Goal: Transaction & Acquisition: Download file/media

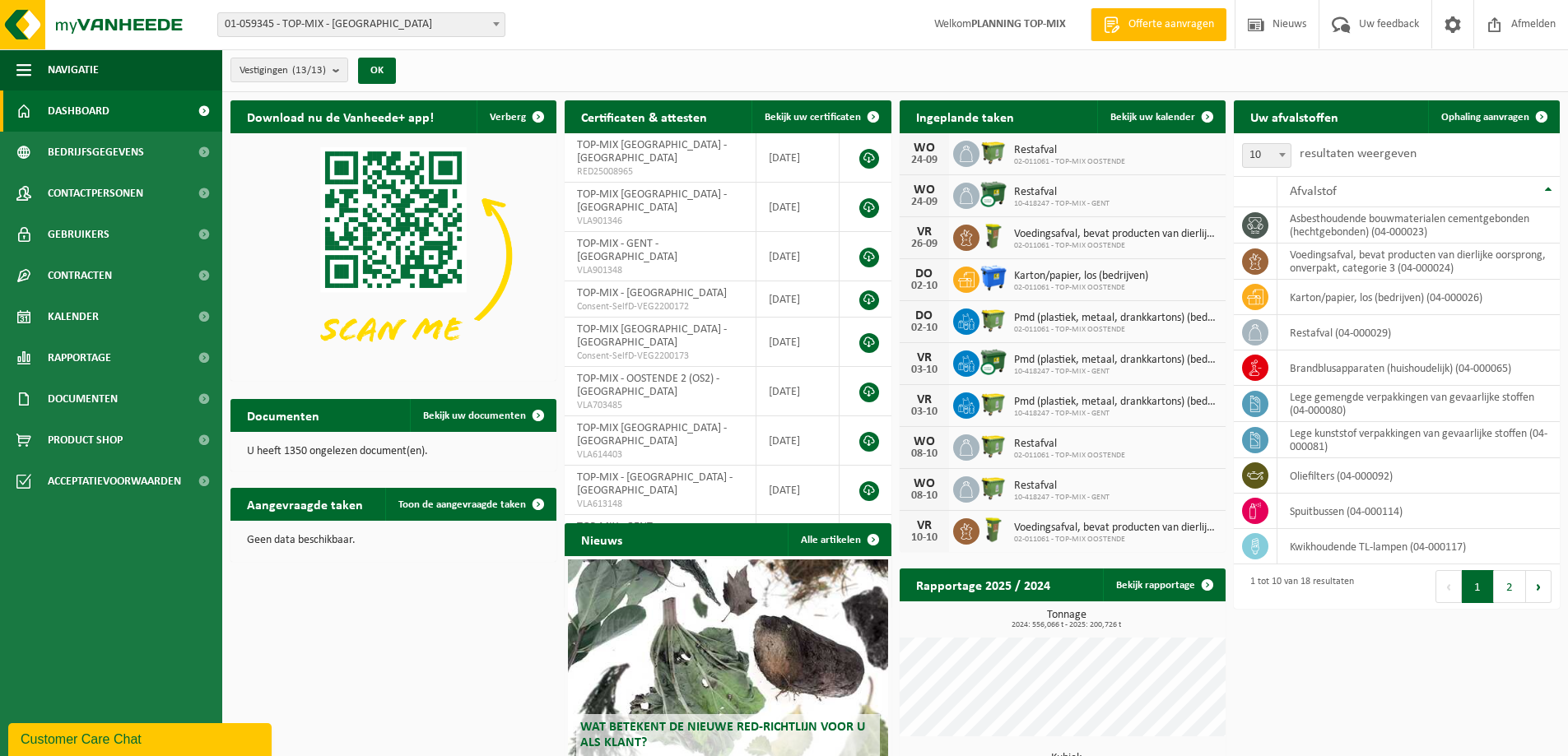
click at [78, 111] on span "Dashboard" at bounding box center [79, 111] width 62 height 41
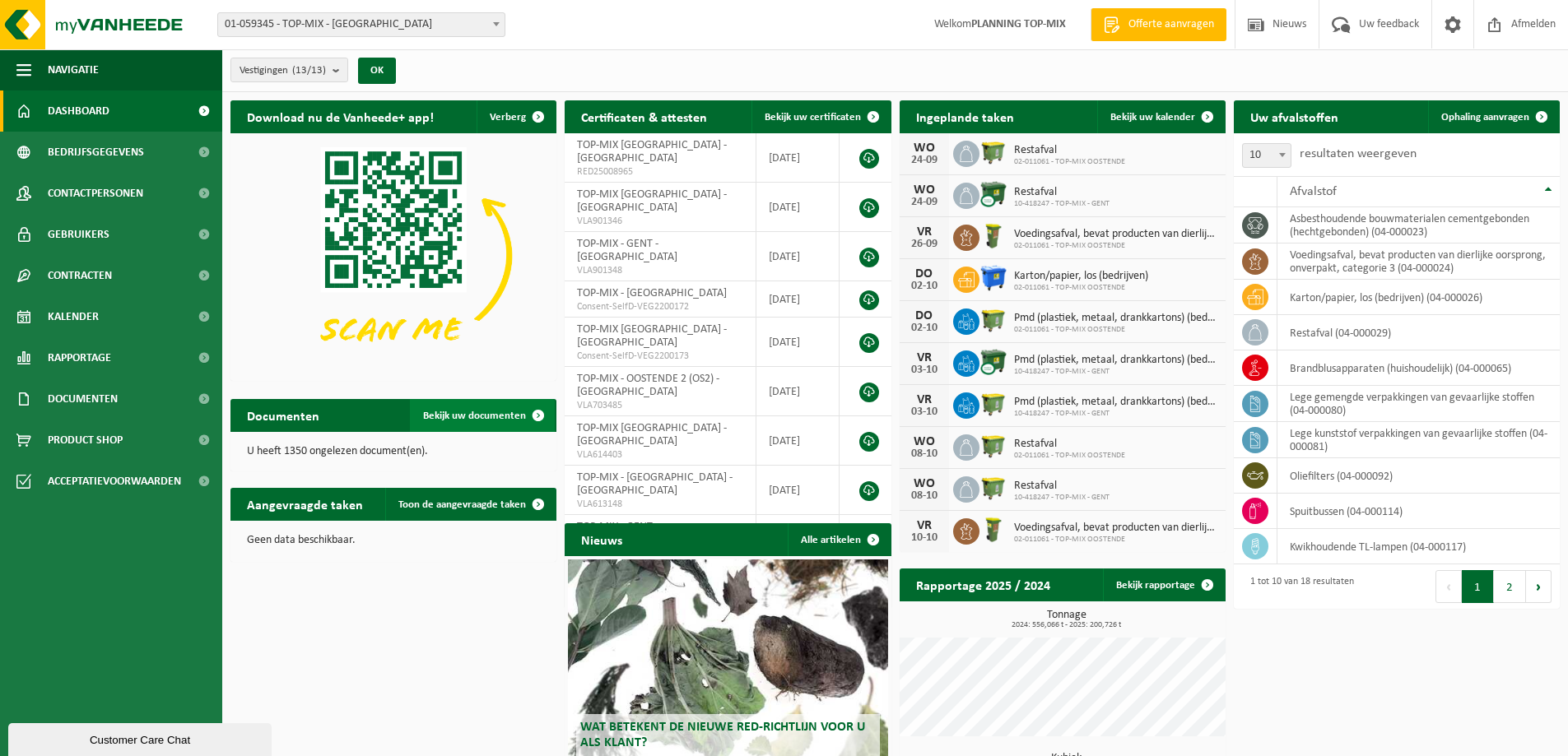
click at [464, 417] on span "Bekijk uw documenten" at bounding box center [474, 415] width 103 height 10
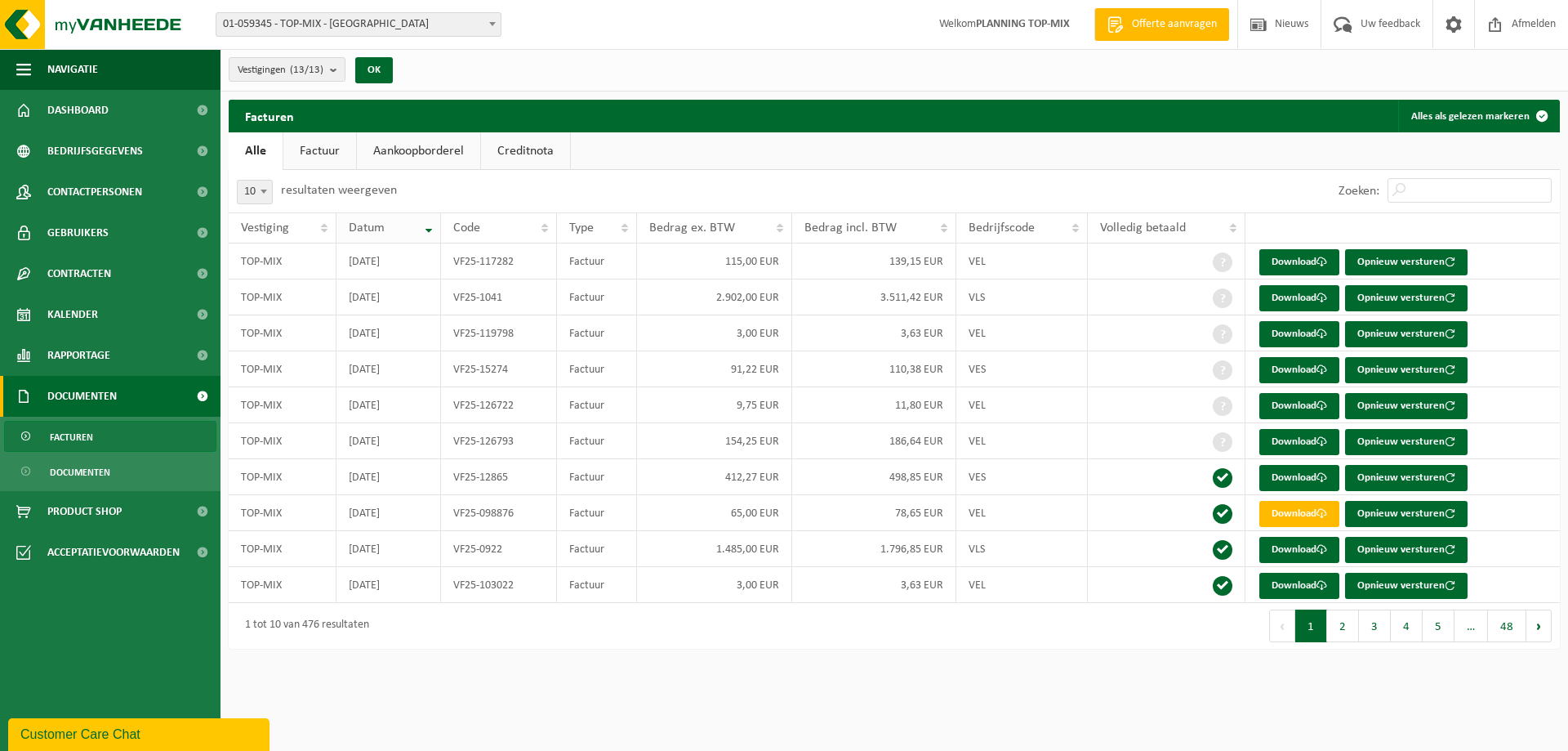
click at [429, 227] on th "Datum" at bounding box center [389, 227] width 104 height 31
click at [1347, 624] on button "2" at bounding box center [1343, 625] width 32 height 33
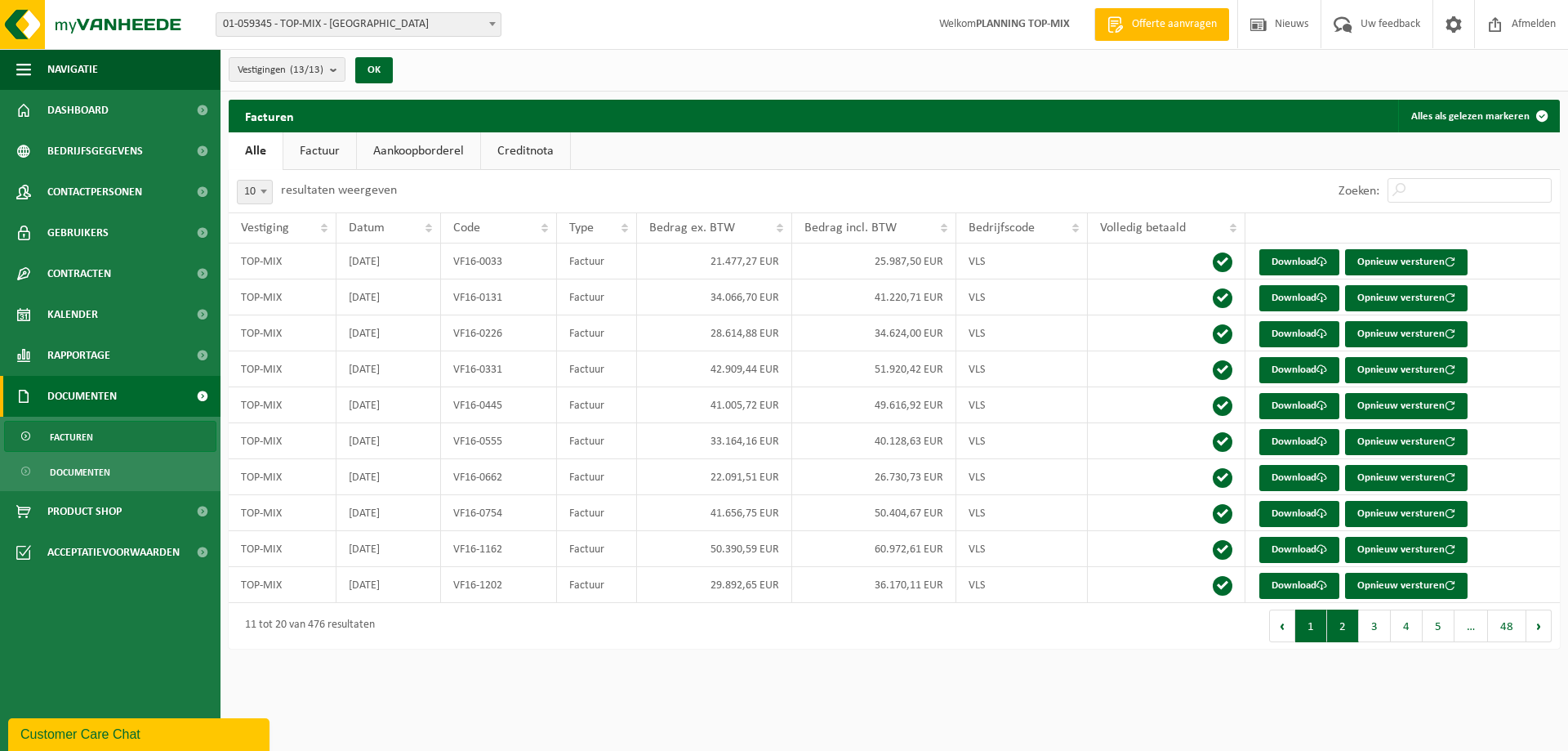
click at [1310, 627] on button "1" at bounding box center [1311, 625] width 32 height 33
click at [397, 262] on td "2016-09-30" at bounding box center [389, 262] width 104 height 36
click at [379, 64] on button "OK" at bounding box center [374, 70] width 37 height 26
click at [334, 69] on b "submit" at bounding box center [338, 69] width 15 height 23
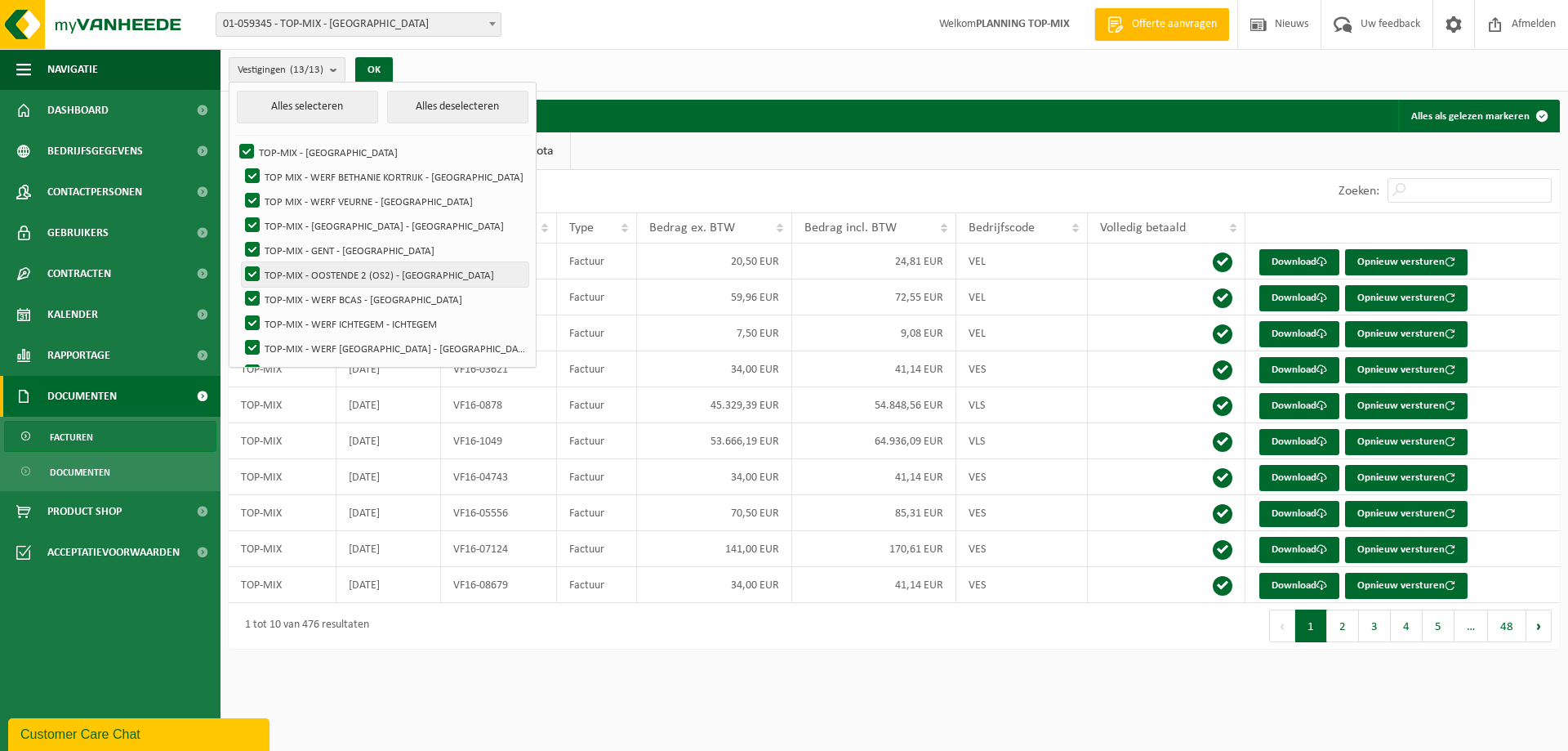
click at [331, 272] on label "TOP-MIX - OOSTENDE 2 (OS2) - [GEOGRAPHIC_DATA]" at bounding box center [385, 275] width 286 height 24
click at [239, 262] on input "TOP-MIX - OOSTENDE 2 (OS2) - [GEOGRAPHIC_DATA]" at bounding box center [238, 262] width 1 height 1
click at [336, 272] on label "TOP-MIX - OOSTENDE 2 (OS2) - [GEOGRAPHIC_DATA]" at bounding box center [385, 275] width 286 height 24
click at [239, 262] on input "TOP-MIX - OOSTENDE 2 (OS2) - [GEOGRAPHIC_DATA]" at bounding box center [238, 262] width 1 height 1
checkbox input "true"
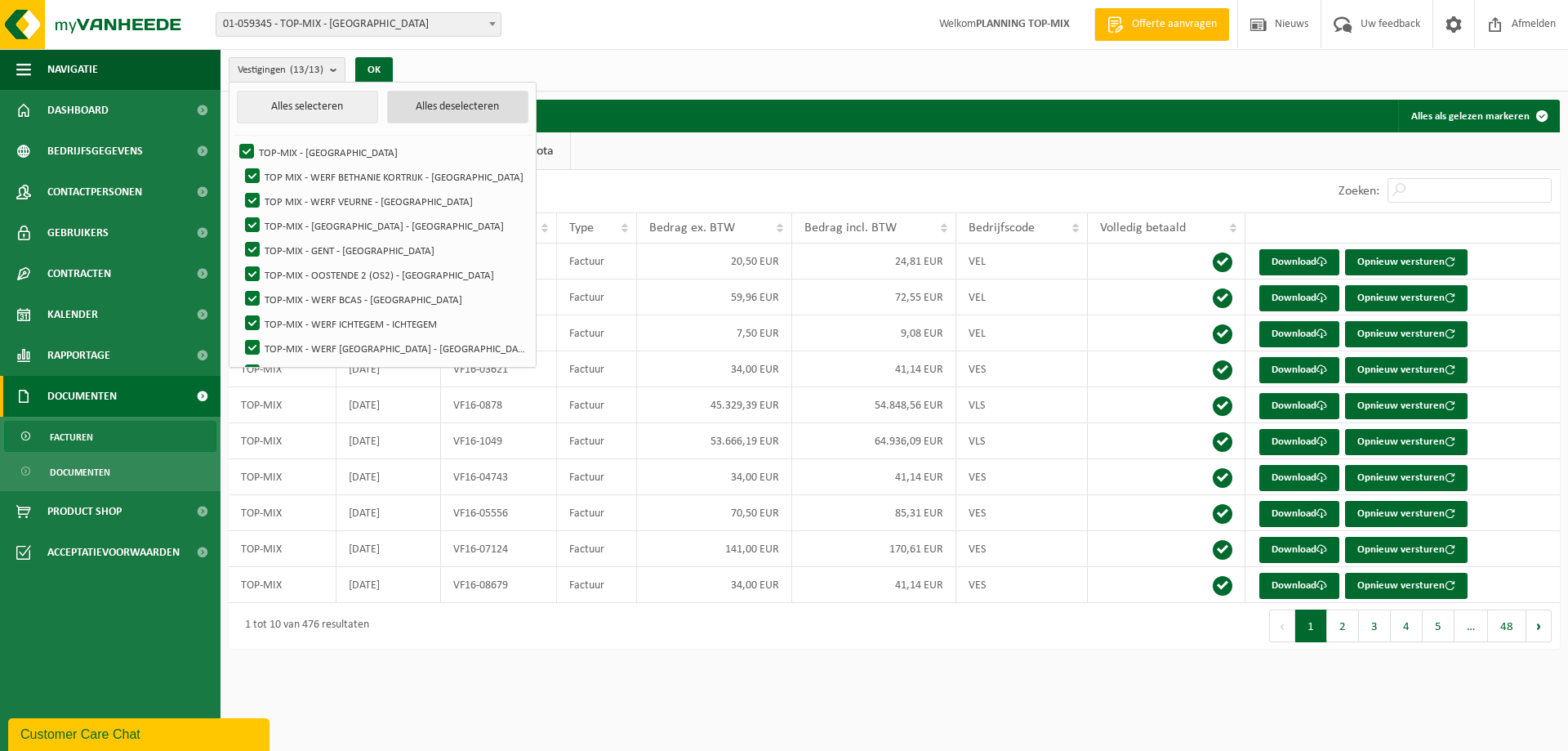
click at [454, 106] on button "Alles deselecteren" at bounding box center [458, 106] width 142 height 33
checkbox input "false"
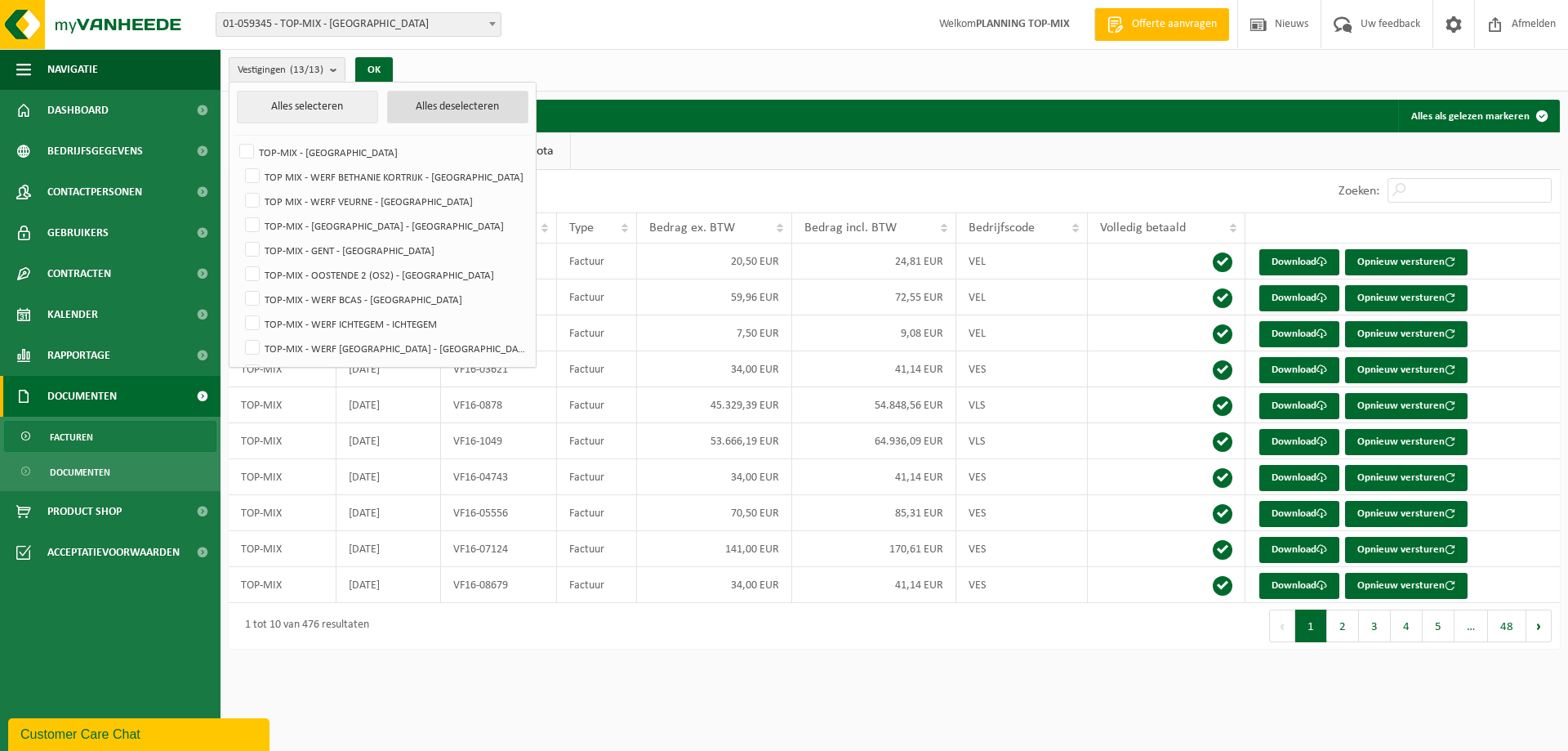
checkbox input "false"
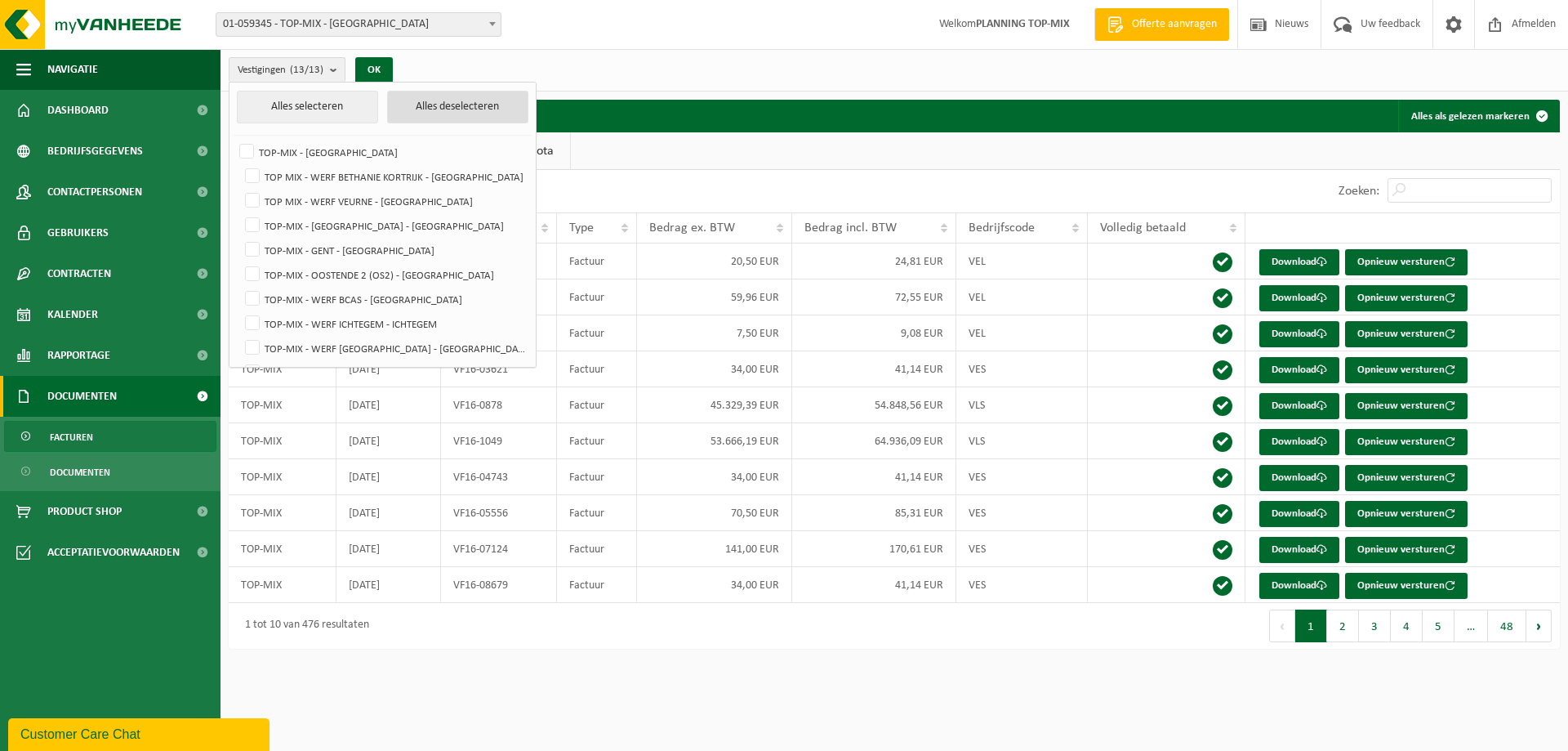
checkbox input "false"
click at [251, 349] on label "TOP-MIX - WERF [GEOGRAPHIC_DATA] - [GEOGRAPHIC_DATA]" at bounding box center [385, 348] width 286 height 24
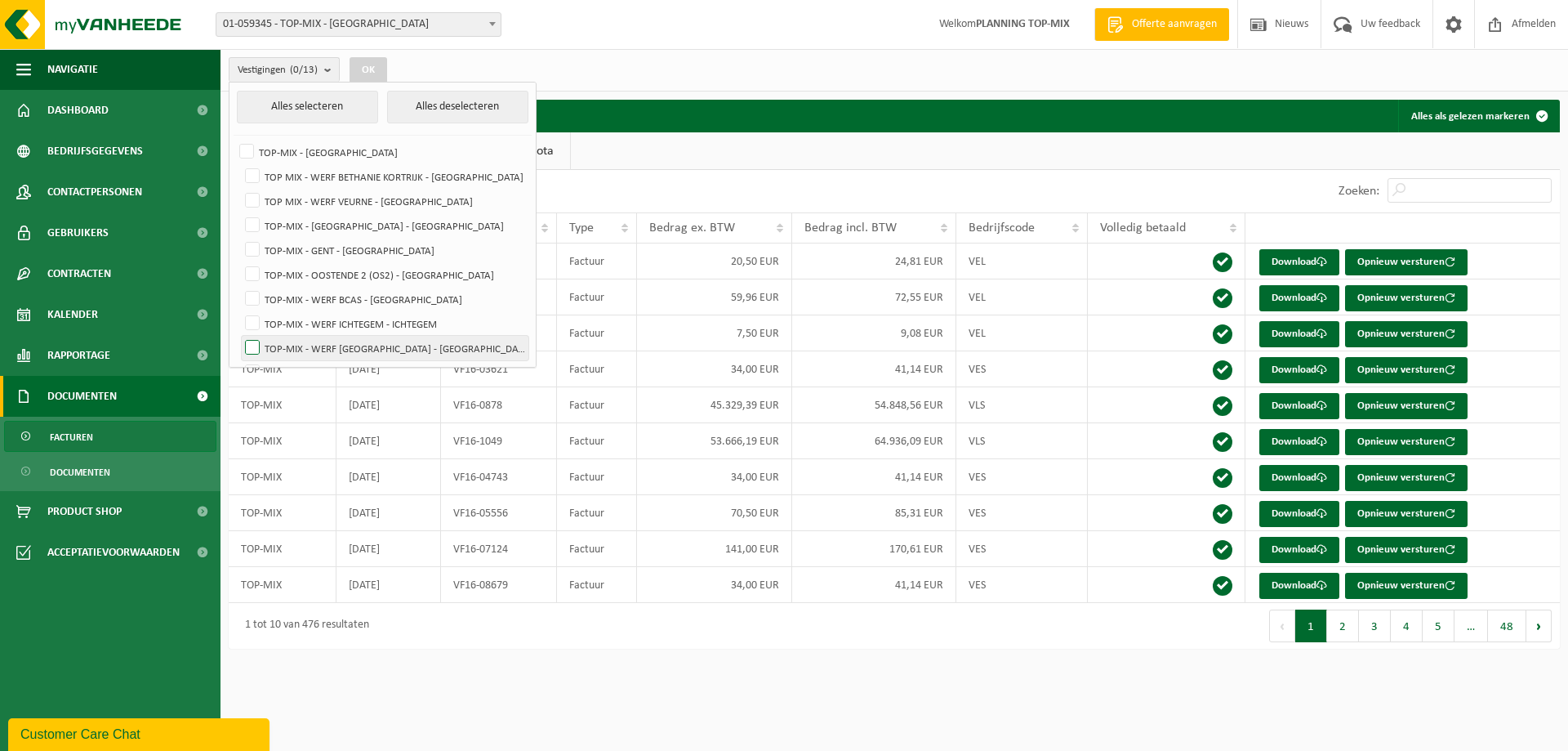
click at [239, 336] on input "TOP-MIX - WERF [GEOGRAPHIC_DATA] - [GEOGRAPHIC_DATA]" at bounding box center [238, 335] width 1 height 1
checkbox input "true"
click at [365, 74] on button "OK" at bounding box center [368, 70] width 37 height 26
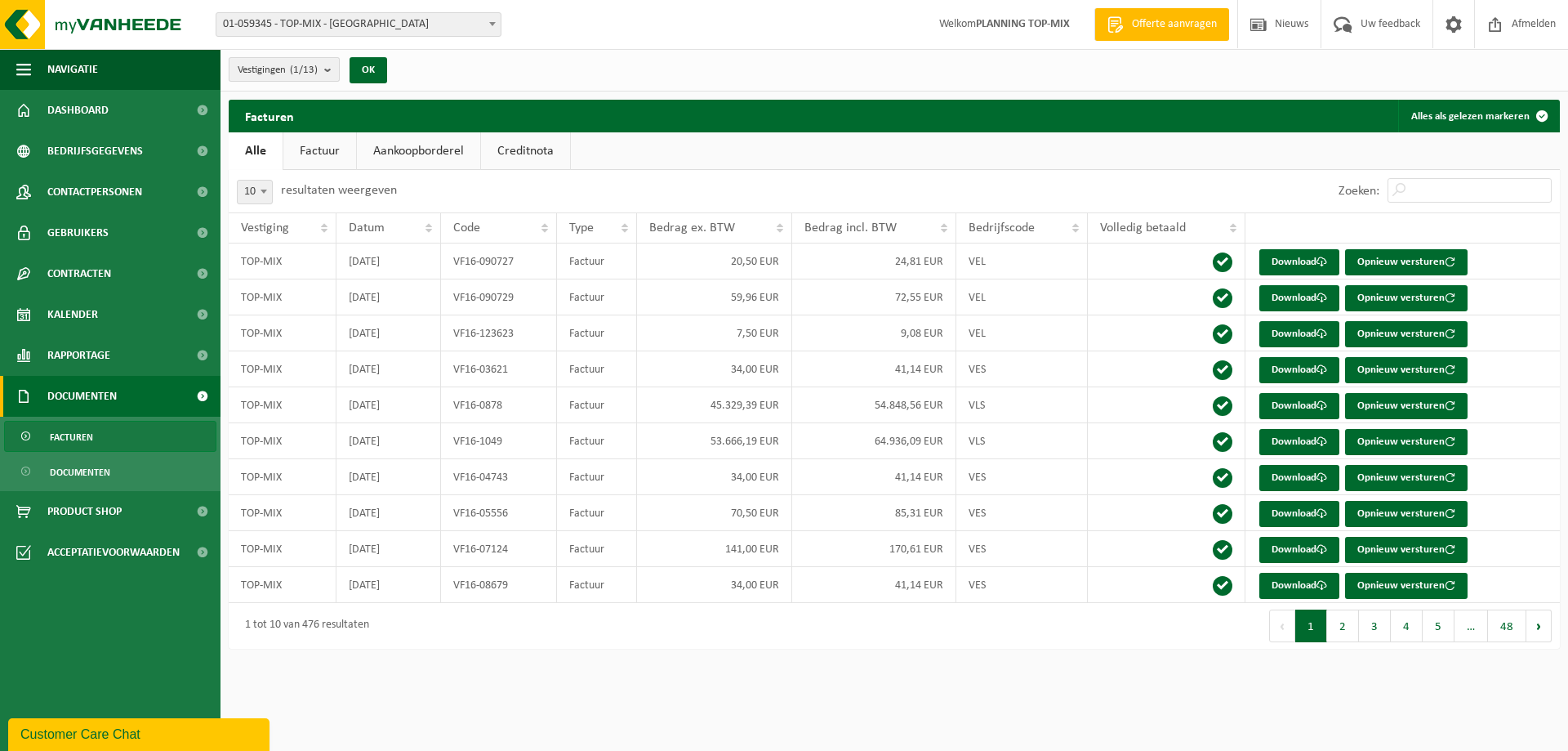
click at [326, 69] on b "submit" at bounding box center [332, 69] width 15 height 23
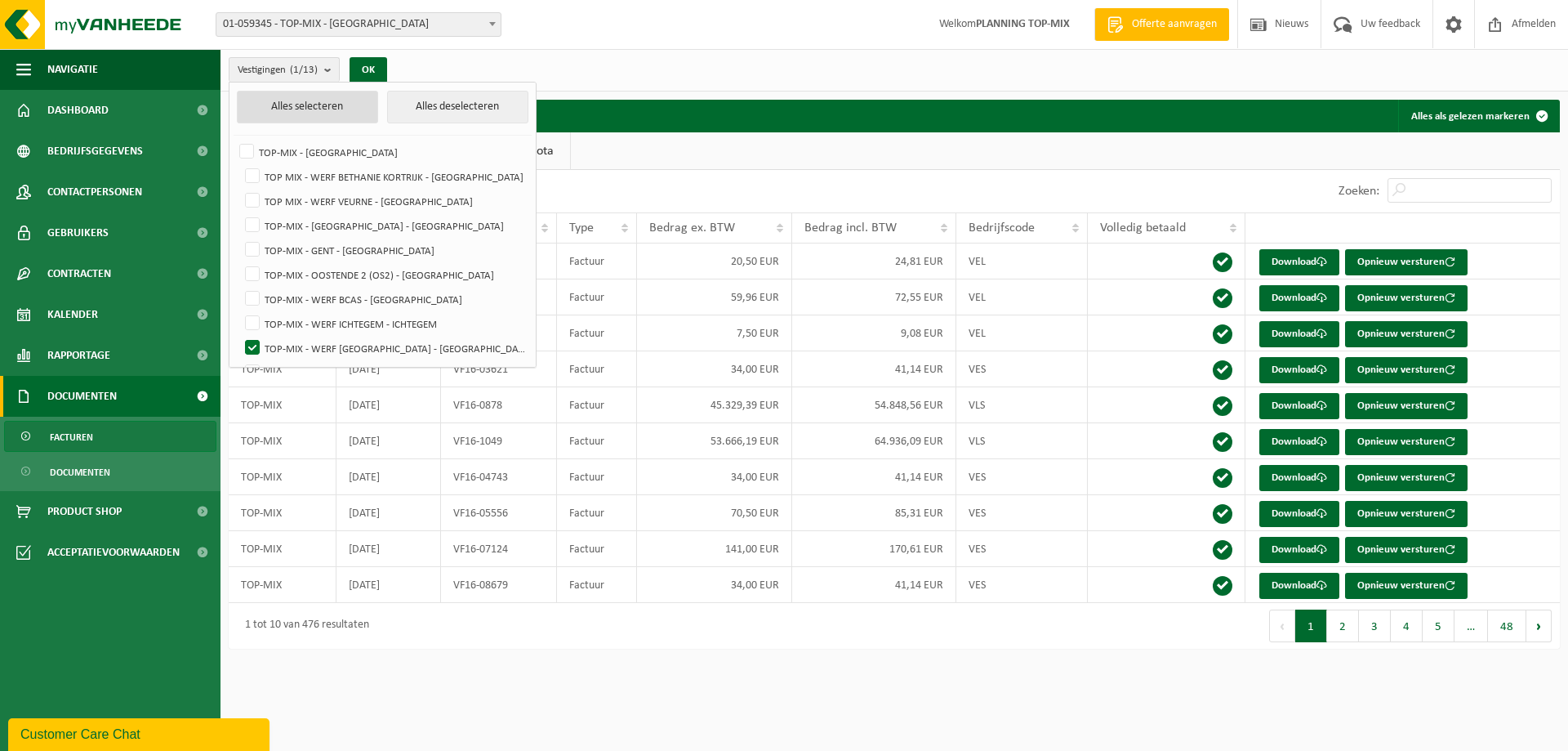
click at [328, 117] on button "Alles selecteren" at bounding box center [308, 106] width 142 height 33
checkbox input "true"
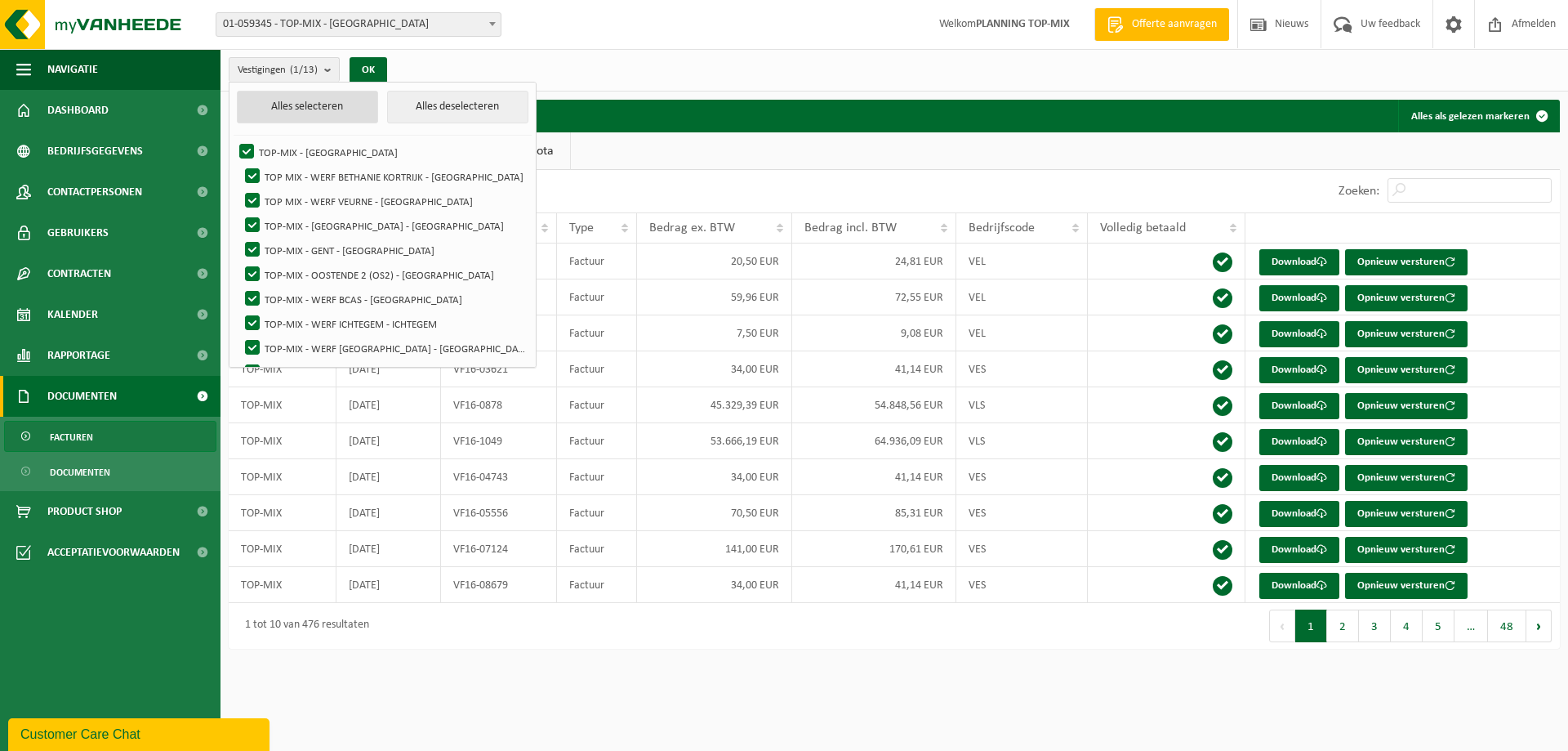
checkbox input "true"
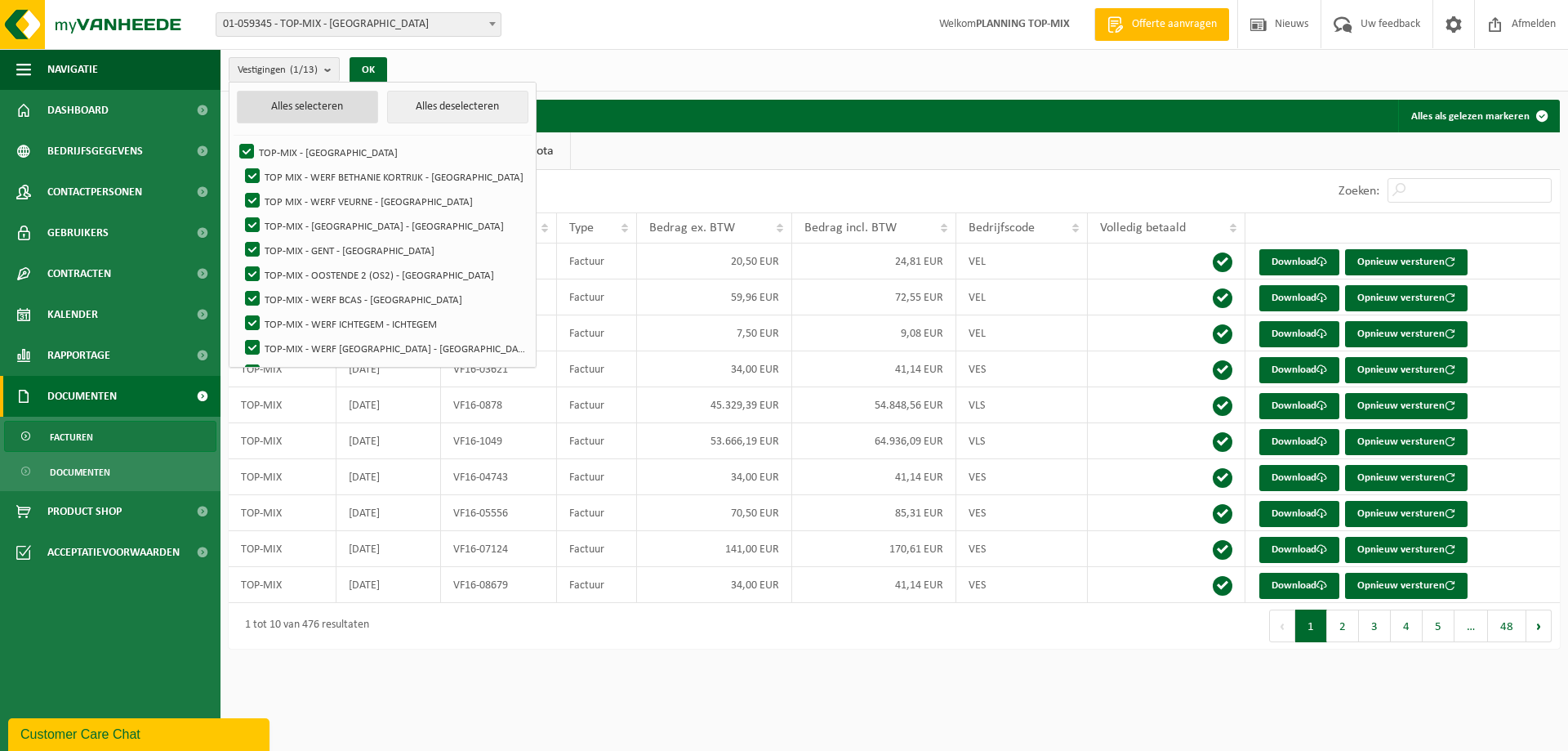
checkbox input "true"
click at [383, 65] on button "OK" at bounding box center [374, 70] width 37 height 26
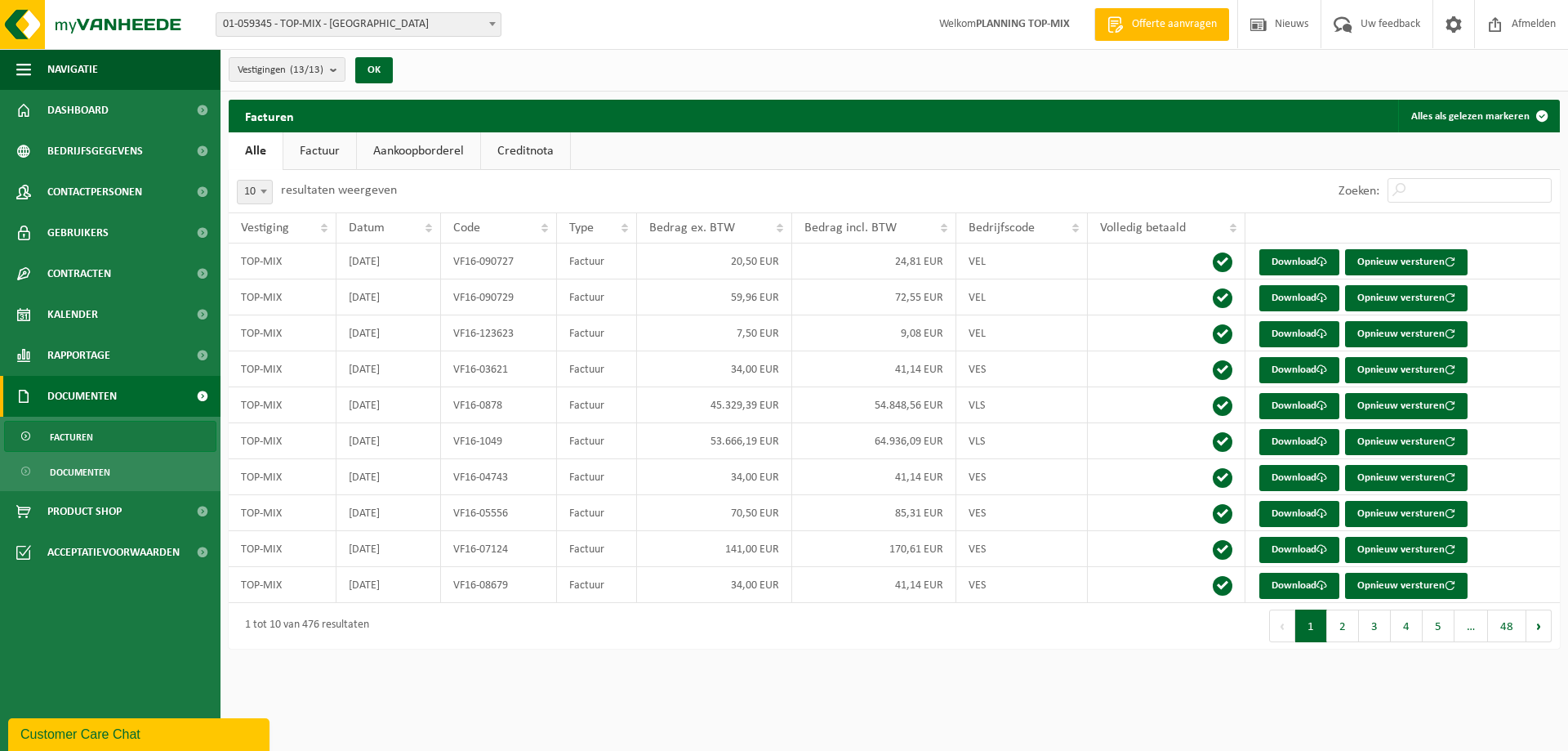
click at [79, 393] on span "Documenten" at bounding box center [82, 396] width 70 height 41
click at [206, 395] on span at bounding box center [203, 396] width 37 height 41
click at [99, 471] on span "Documenten" at bounding box center [80, 472] width 60 height 31
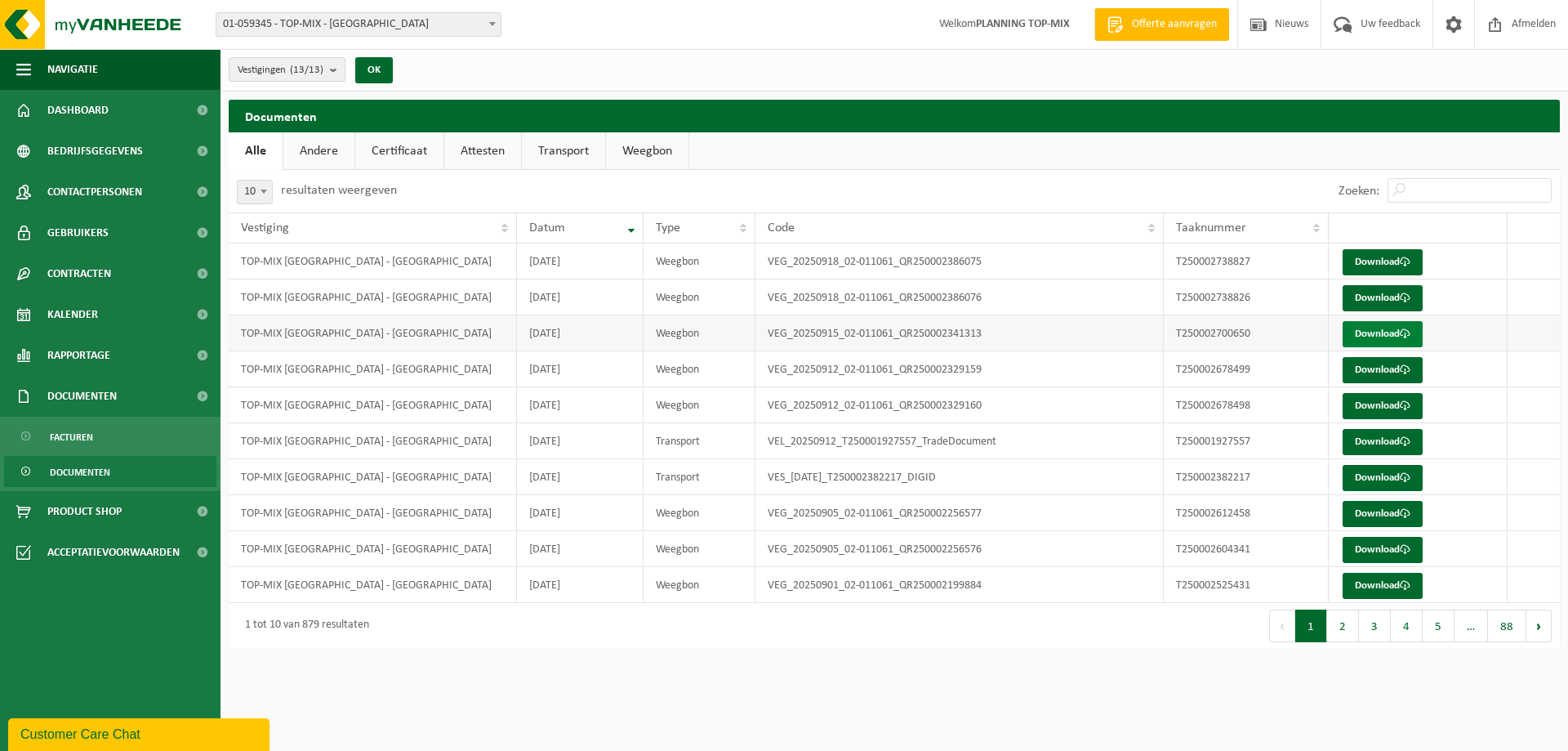
click at [1380, 328] on link "Download" at bounding box center [1383, 334] width 80 height 26
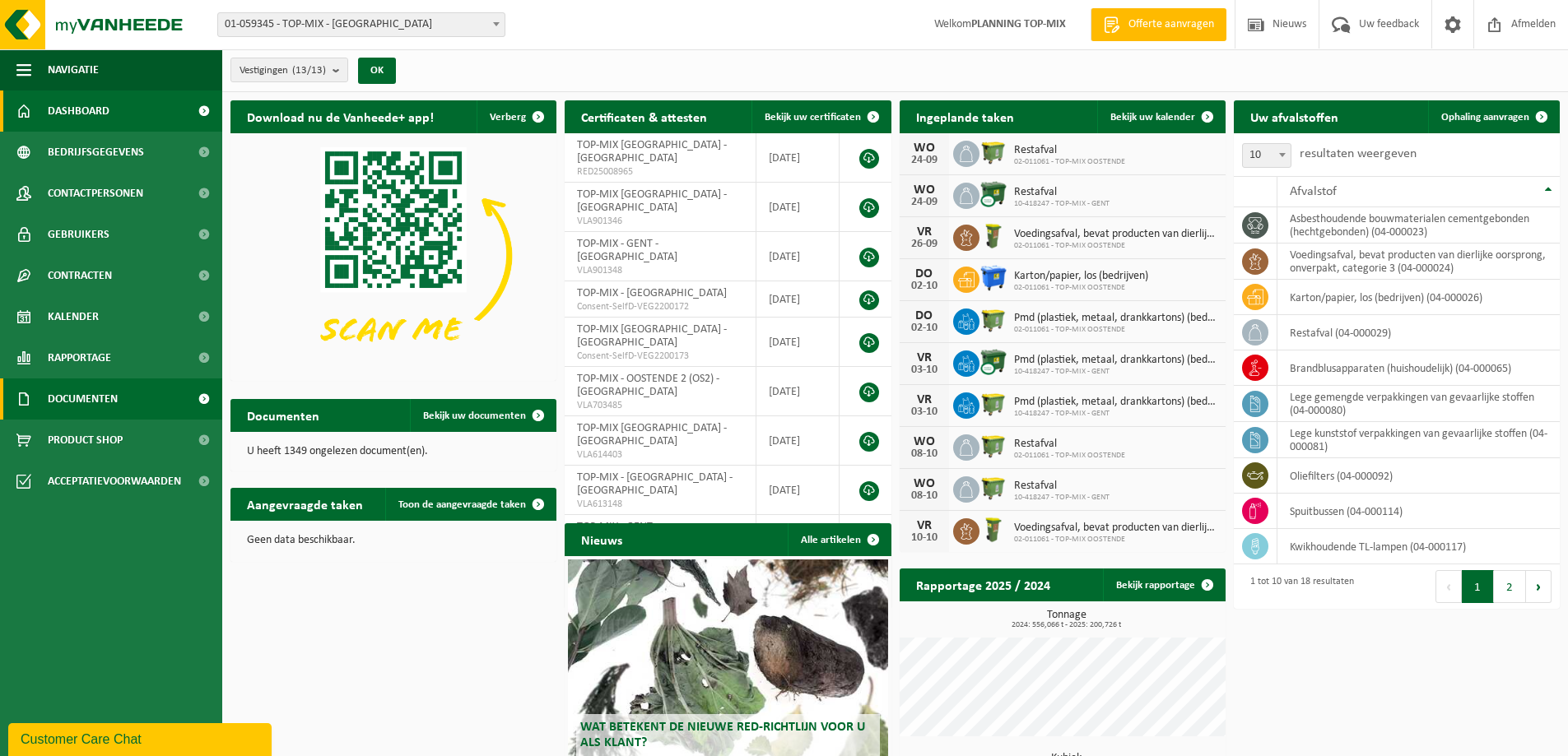
click at [111, 401] on span "Documenten" at bounding box center [82, 399] width 70 height 41
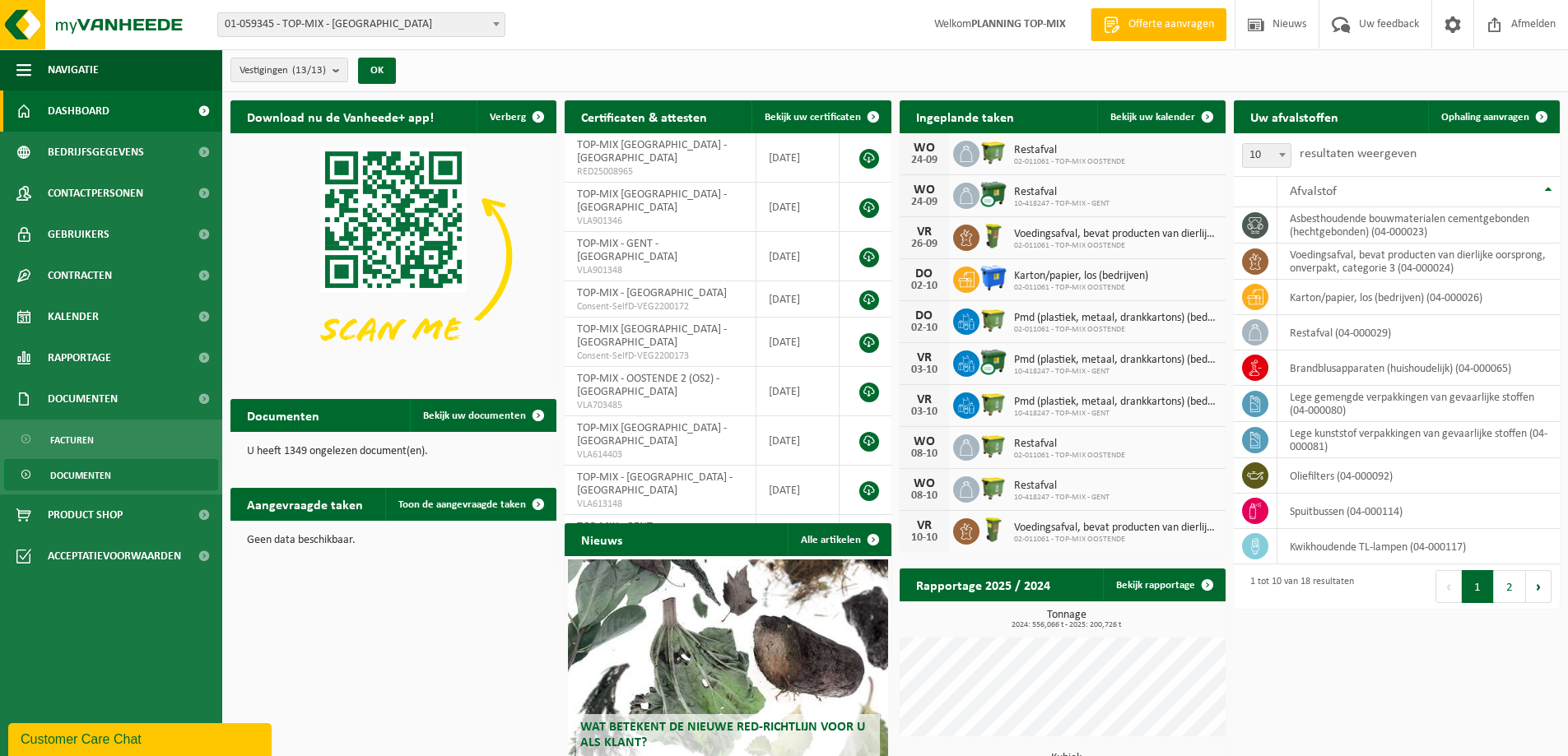
click at [92, 471] on span "Documenten" at bounding box center [81, 475] width 61 height 31
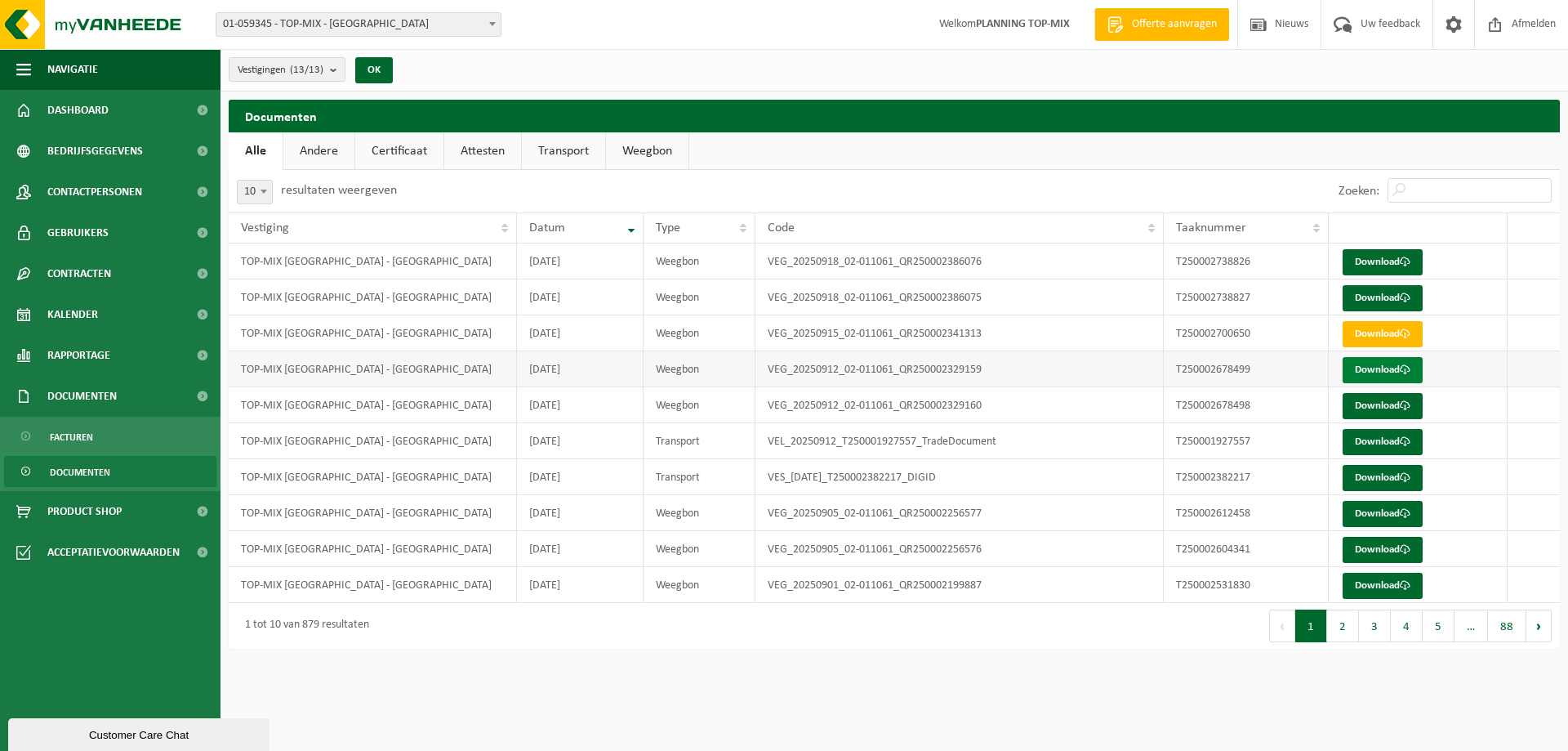
click at [1389, 373] on link "Download" at bounding box center [1383, 370] width 80 height 26
click at [1393, 369] on link "Download" at bounding box center [1383, 370] width 80 height 26
click at [1366, 447] on link "Download" at bounding box center [1383, 442] width 80 height 26
click at [1370, 444] on link "Download" at bounding box center [1383, 442] width 80 height 26
click at [1380, 400] on link "Download" at bounding box center [1383, 406] width 80 height 26
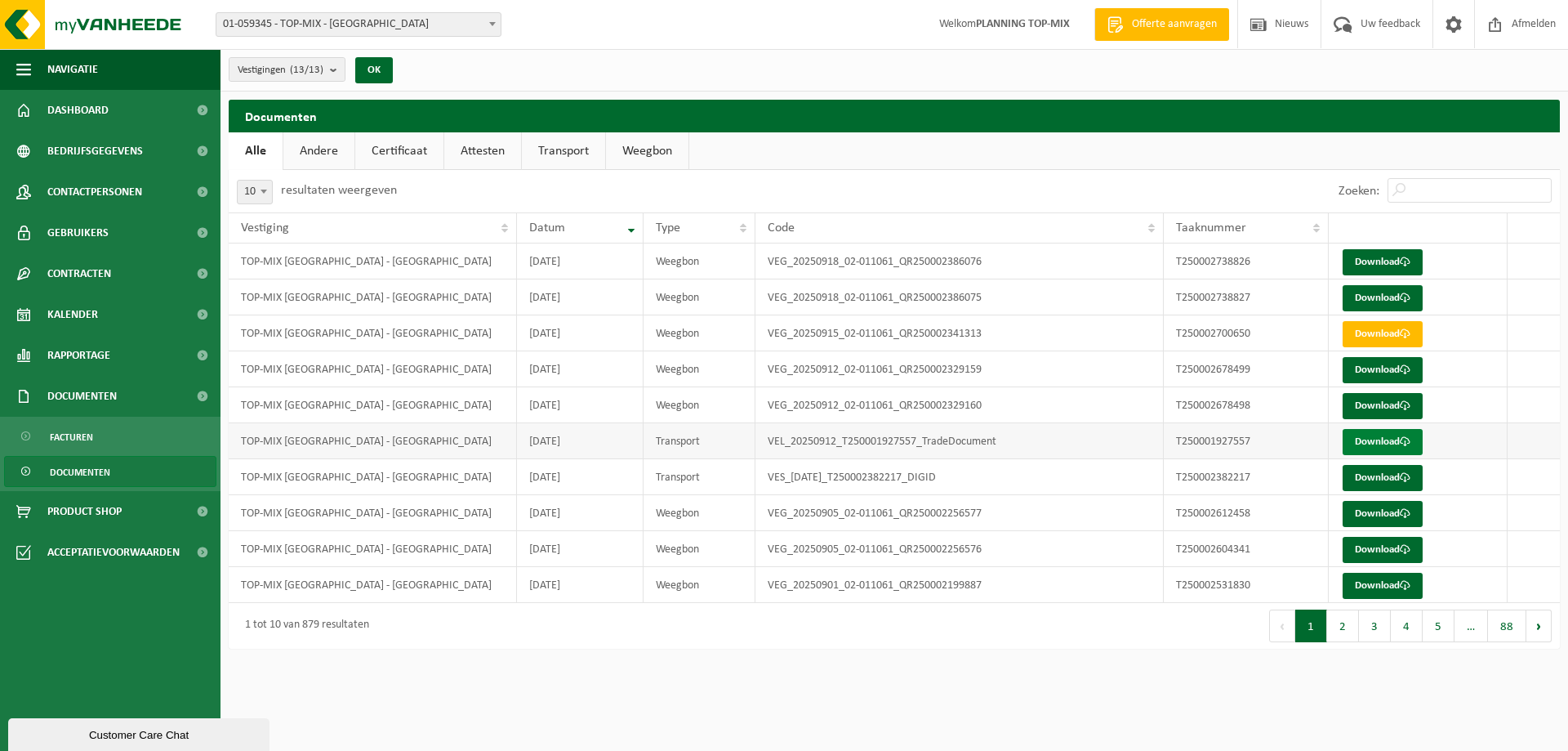
click at [1374, 439] on link "Download" at bounding box center [1383, 442] width 80 height 26
